Goal: Task Accomplishment & Management: Complete application form

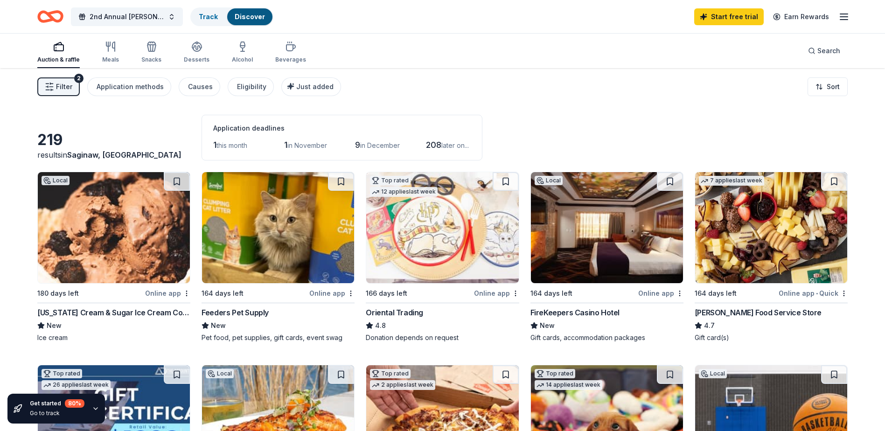
click at [460, 231] on img at bounding box center [442, 227] width 152 height 111
click at [292, 251] on img at bounding box center [278, 227] width 152 height 111
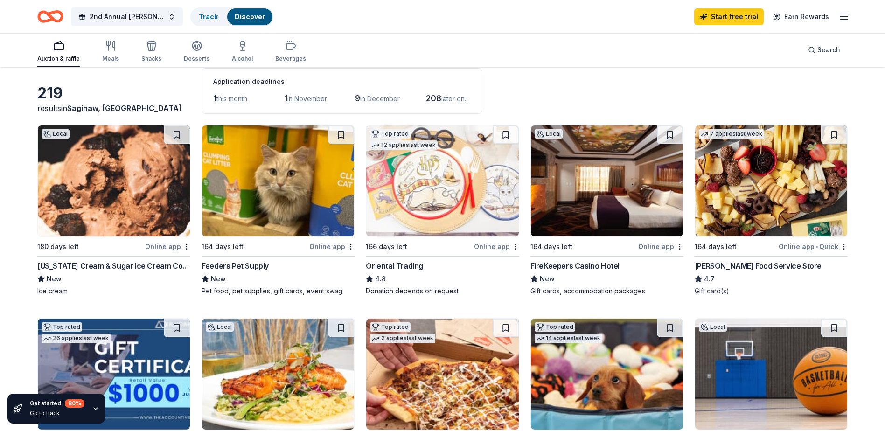
click at [762, 215] on img at bounding box center [771, 180] width 152 height 111
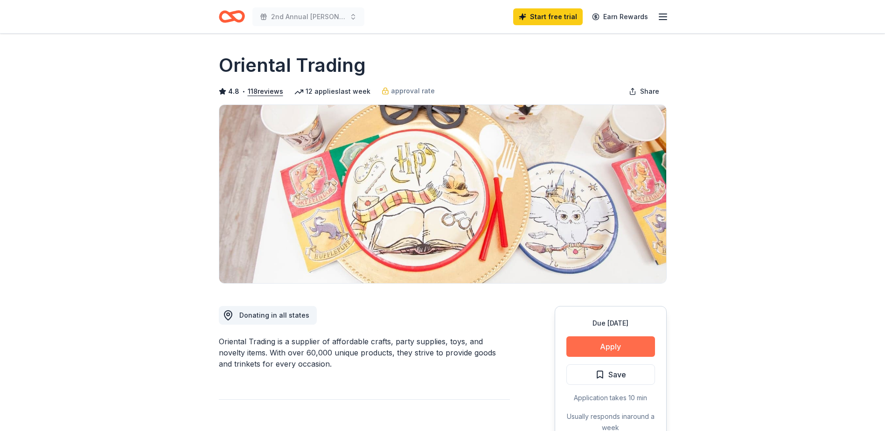
click at [617, 343] on button "Apply" at bounding box center [610, 346] width 89 height 21
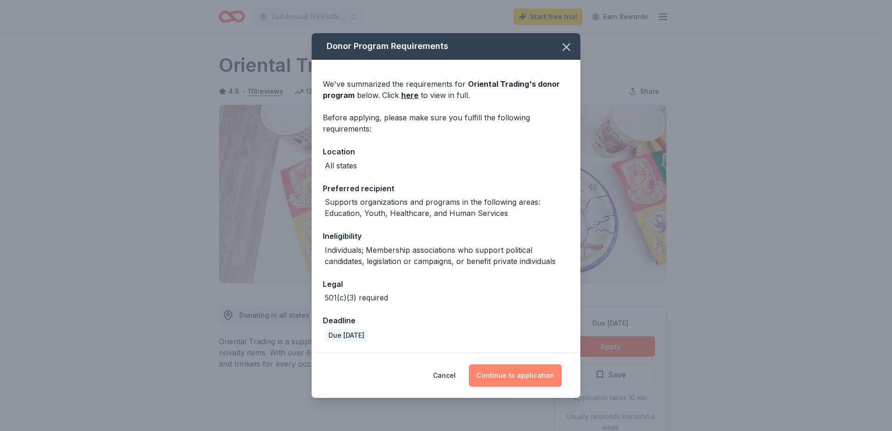
click at [525, 371] on button "Continue to application" at bounding box center [515, 375] width 93 height 22
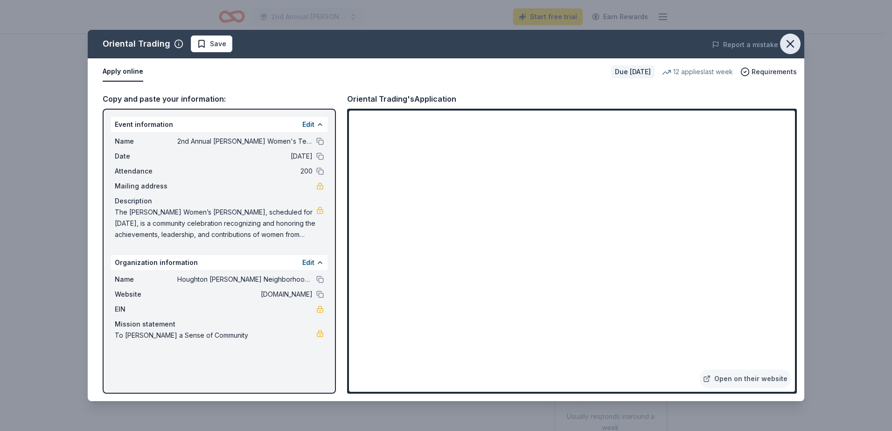
click at [792, 44] on icon "button" at bounding box center [789, 43] width 13 height 13
